Goal: Check status: Check status

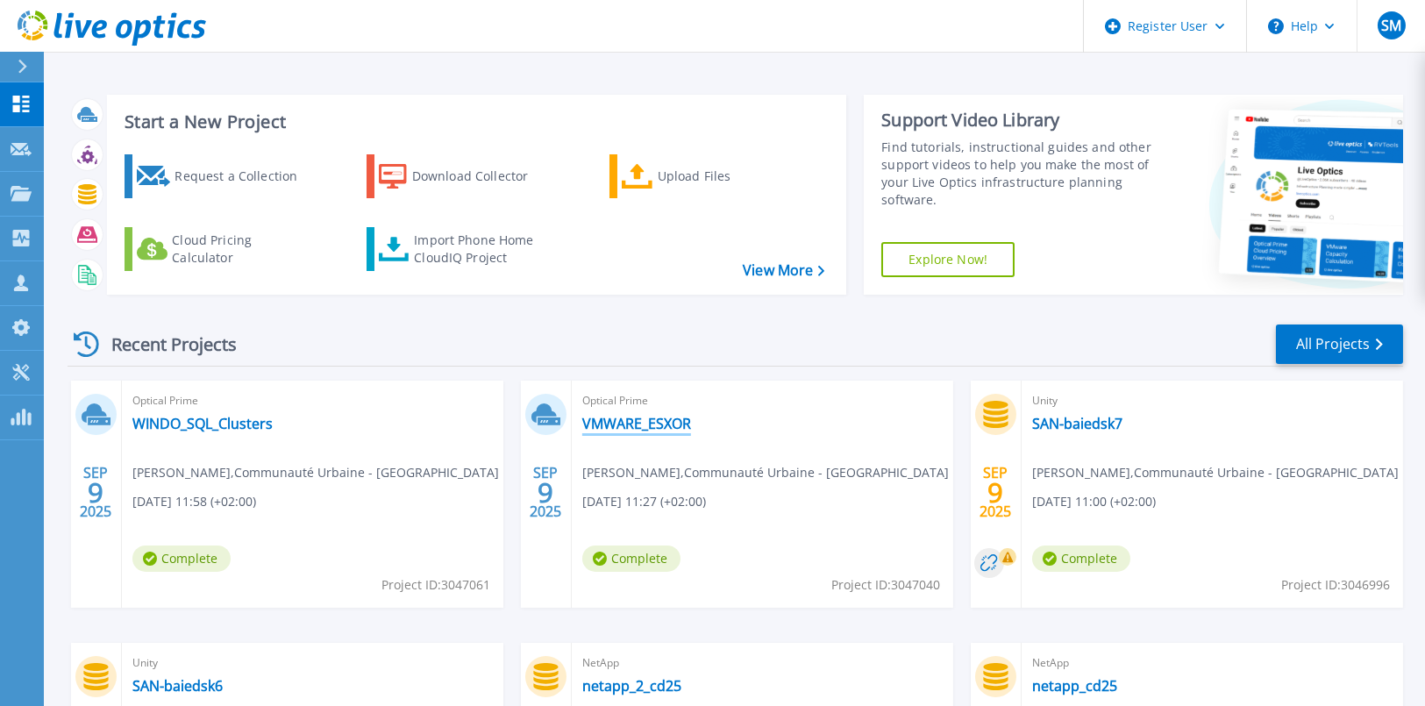
click at [627, 418] on link "VMWARE_ESXOR" at bounding box center [636, 424] width 109 height 18
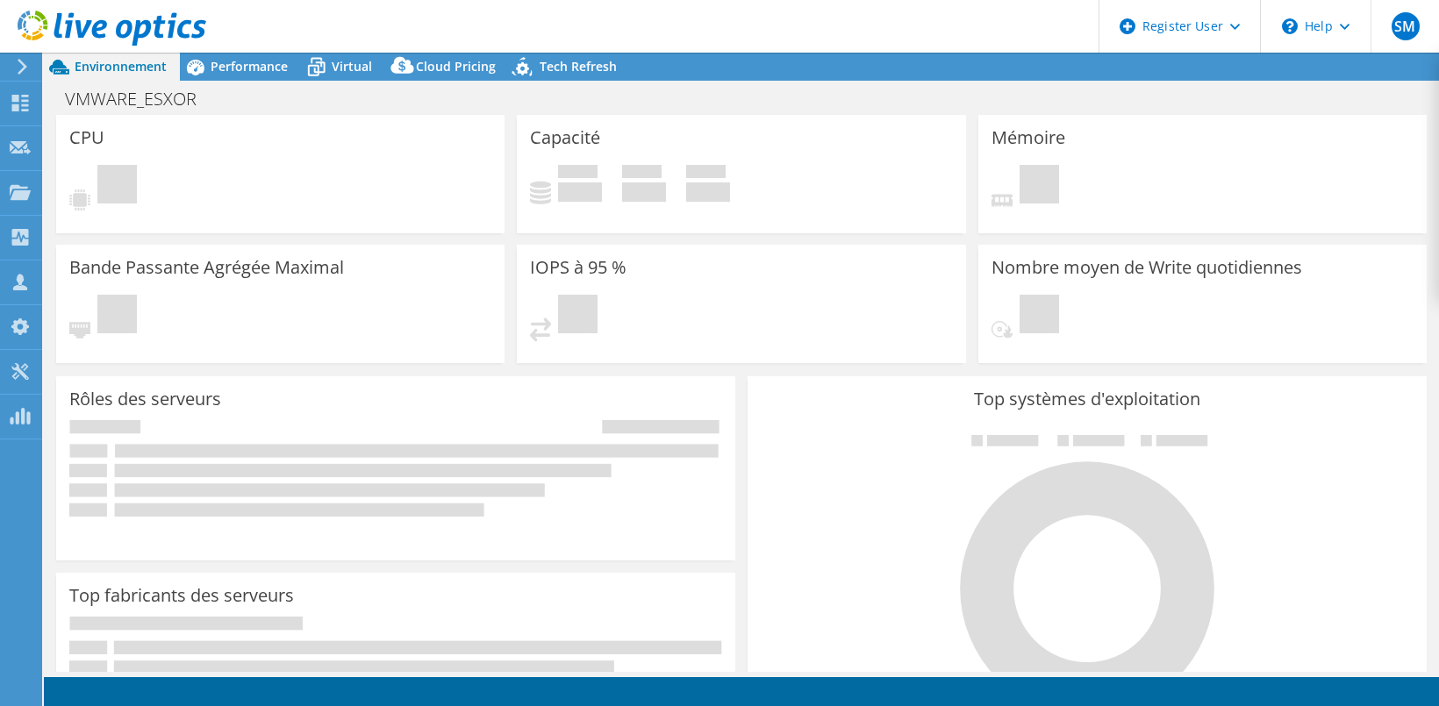
select select "EUFrankfurt"
select select "EUR"
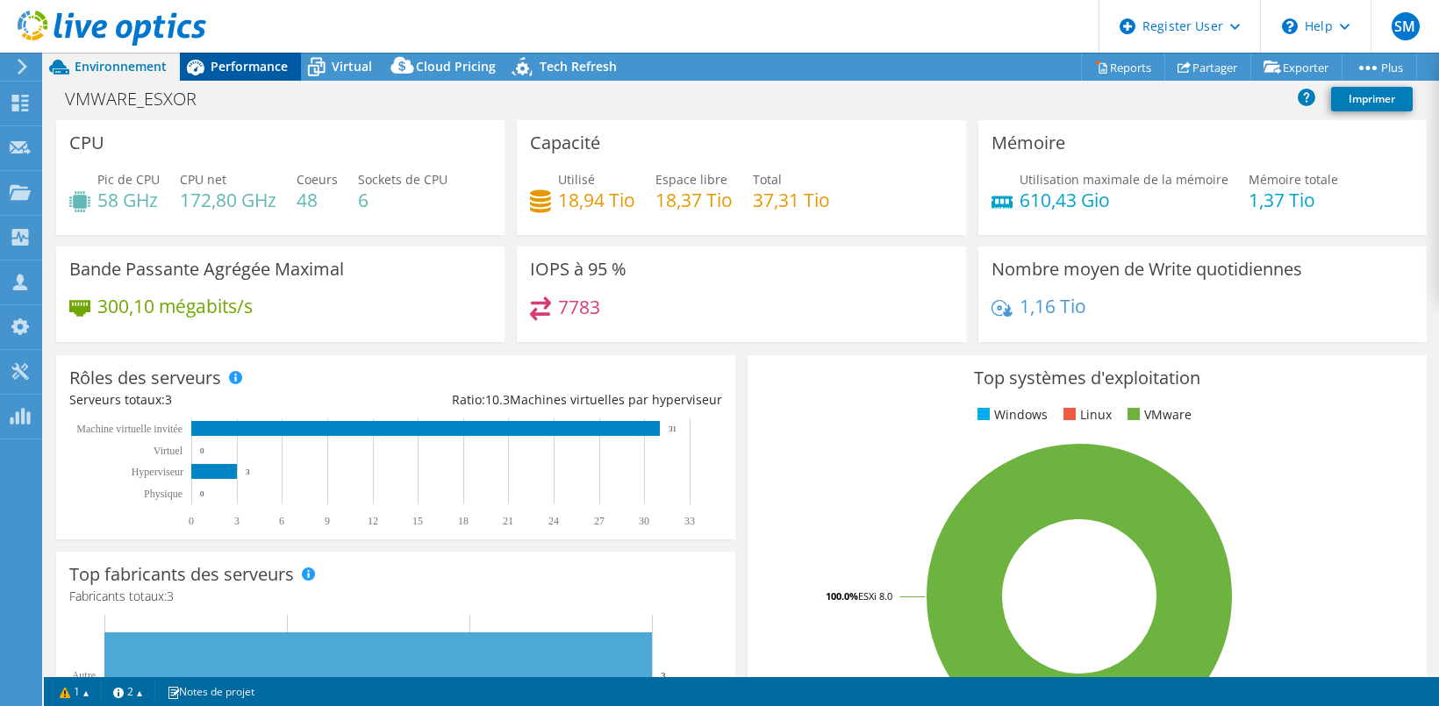
click at [243, 66] on span "Performance" at bounding box center [249, 66] width 77 height 17
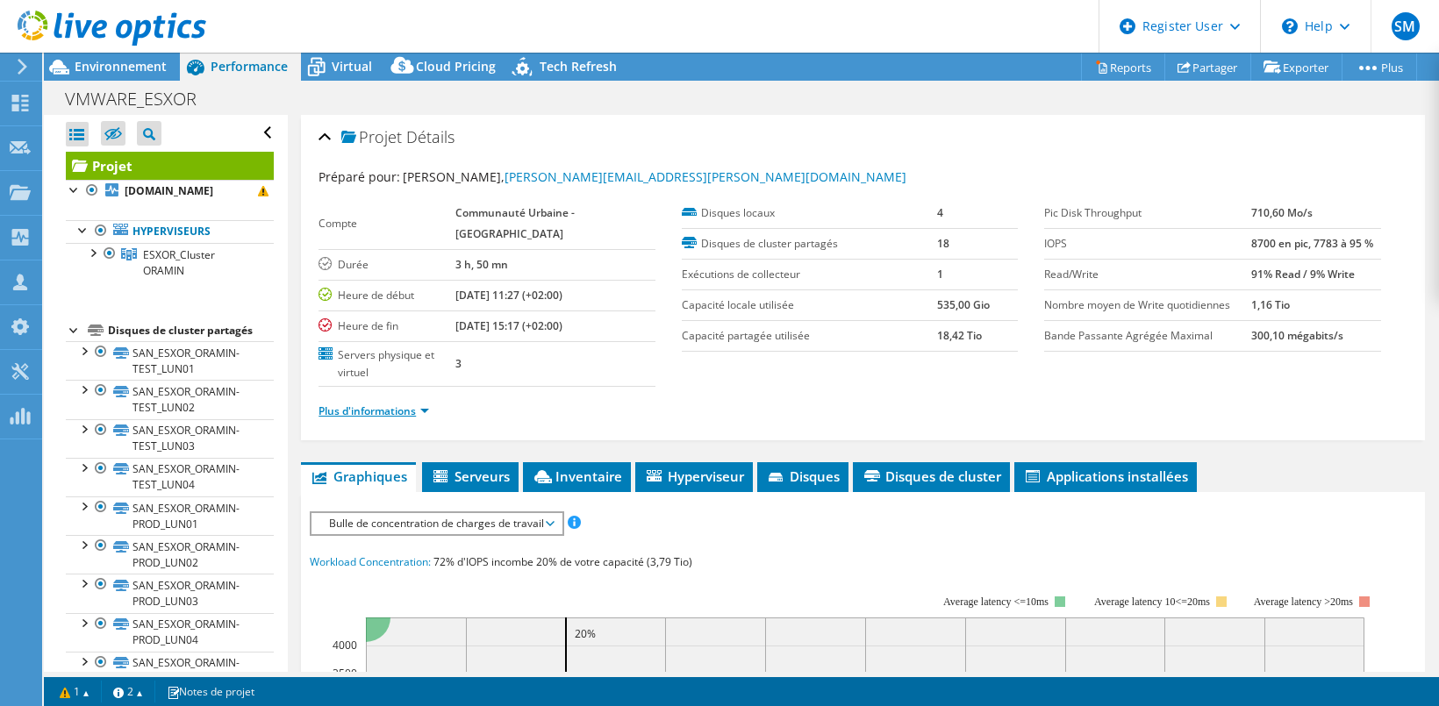
click at [402, 409] on link "Plus d'informations" at bounding box center [373, 410] width 111 height 15
